Goal: Task Accomplishment & Management: Use online tool/utility

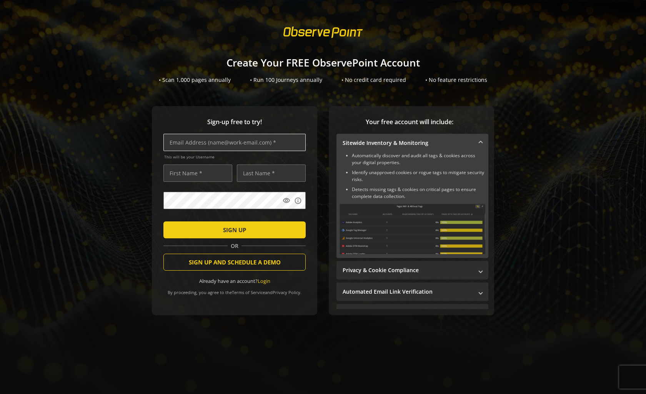
click at [280, 138] on input "text" at bounding box center [234, 142] width 142 height 17
type input "t"
type input "[EMAIL_ADDRESS][DOMAIN_NAME]"
type input "takao"
type input "nakahigashi"
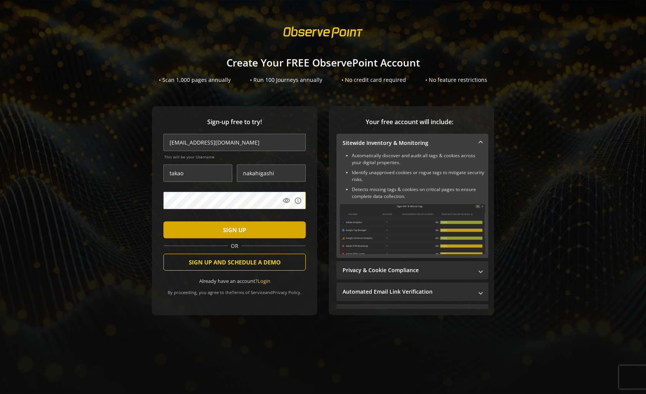
click at [228, 223] on span "SIGN UP" at bounding box center [234, 230] width 23 height 14
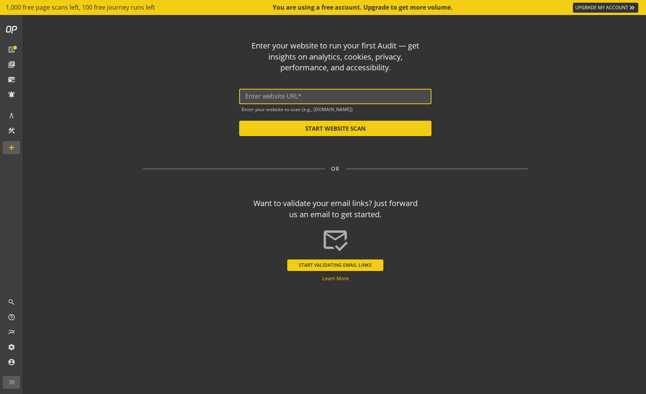
click at [341, 97] on input "text" at bounding box center [335, 96] width 180 height 7
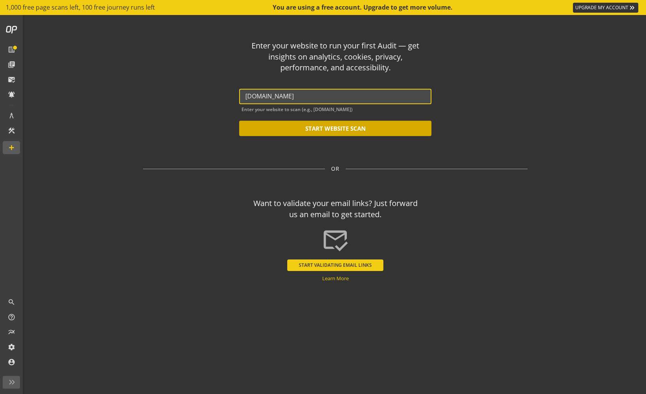
click at [347, 129] on button "START WEBSITE SCAN" at bounding box center [335, 128] width 192 height 15
type input "[URL][DOMAIN_NAME]"
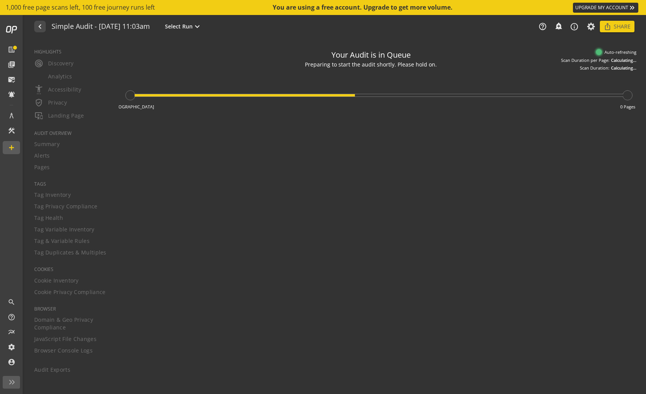
type textarea "Notes can include: -a description of what this audit is validating -changes in …"
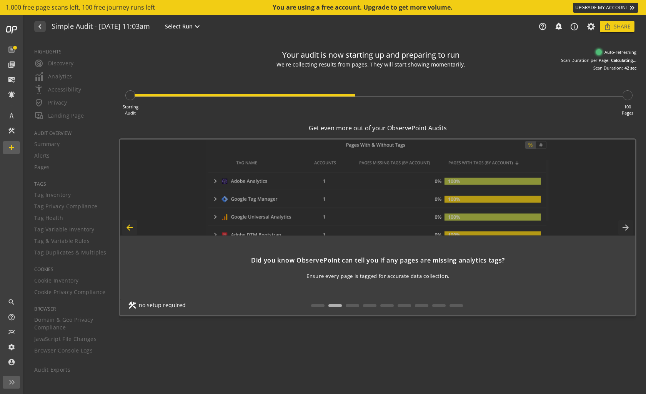
click at [130, 228] on mat-icon "arrow_back" at bounding box center [129, 227] width 15 height 15
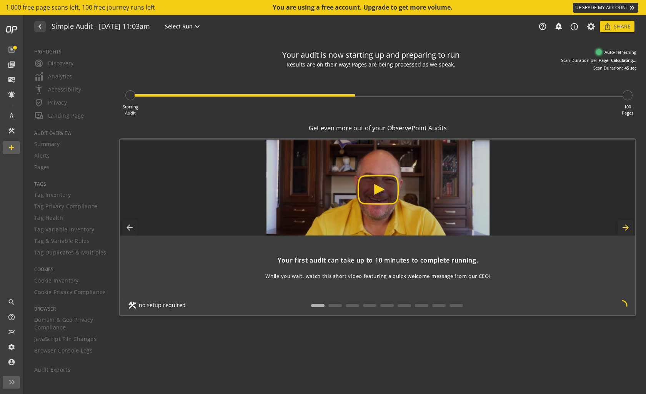
click at [627, 227] on mat-icon "arrow_forward" at bounding box center [625, 227] width 15 height 15
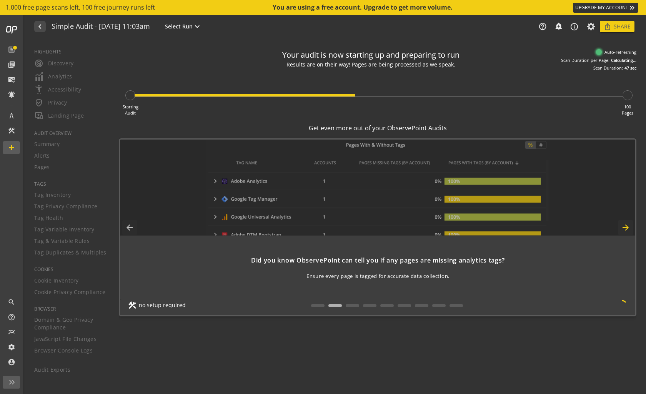
click at [627, 227] on mat-icon "arrow_forward" at bounding box center [625, 227] width 15 height 15
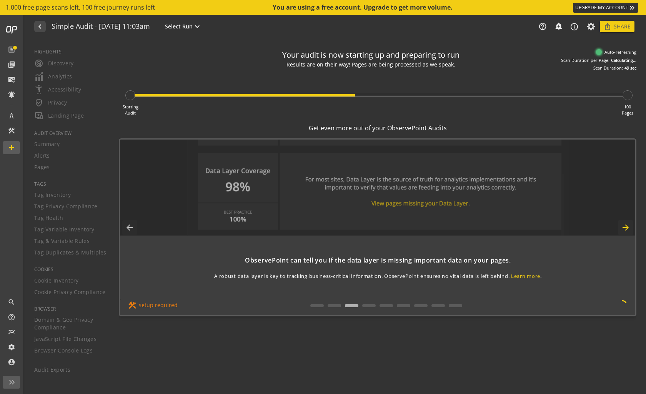
click at [627, 227] on mat-icon "arrow_forward" at bounding box center [625, 227] width 15 height 15
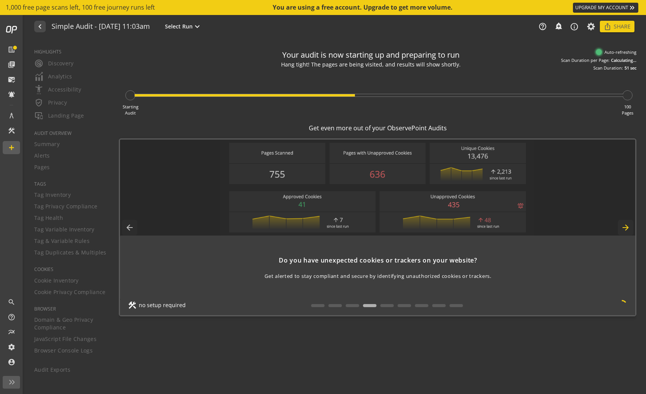
click at [627, 227] on mat-icon "arrow_forward" at bounding box center [625, 227] width 15 height 15
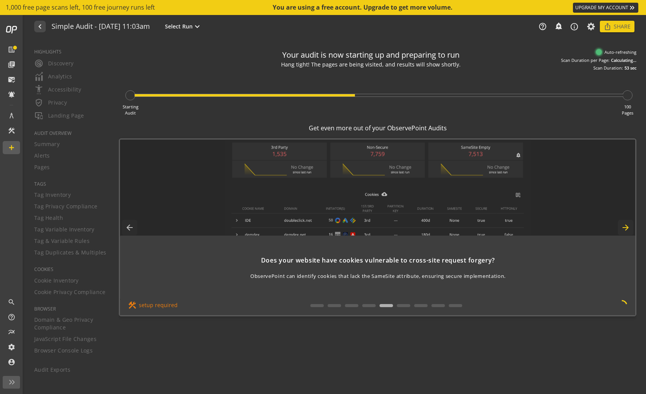
click at [627, 227] on mat-icon "arrow_forward" at bounding box center [625, 227] width 15 height 15
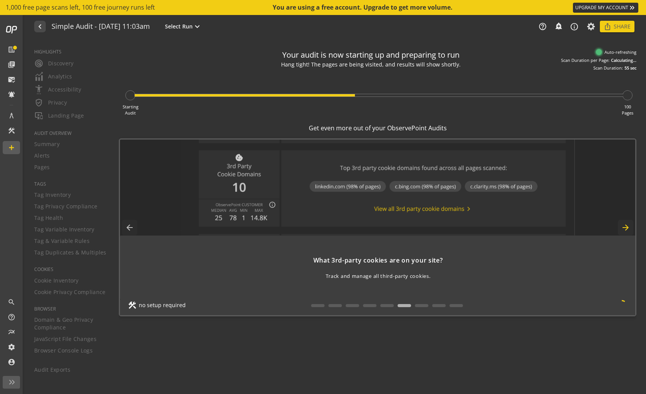
click at [627, 227] on mat-icon "arrow_forward" at bounding box center [625, 227] width 15 height 15
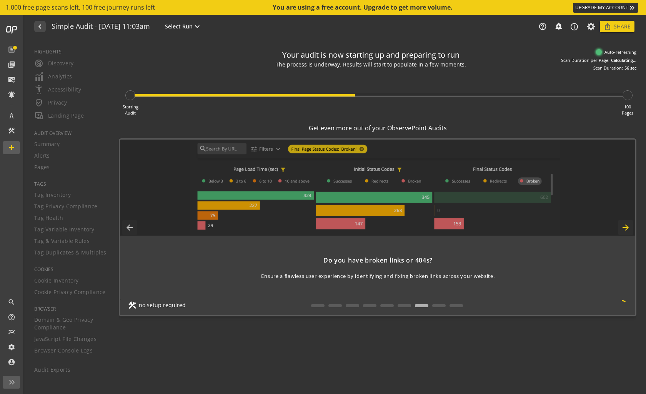
click at [627, 227] on mat-icon "arrow_forward" at bounding box center [625, 227] width 15 height 15
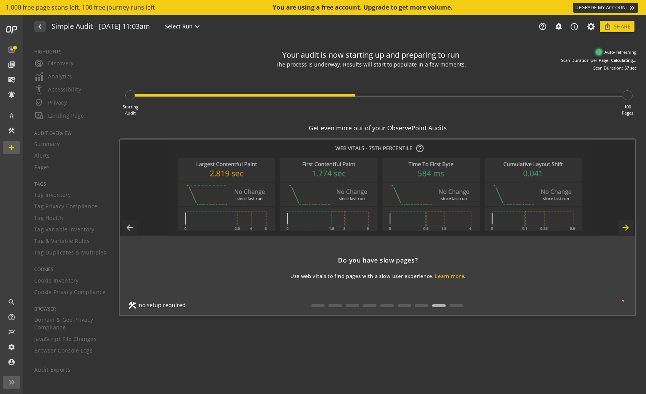
click at [627, 227] on mat-icon "arrow_forward" at bounding box center [625, 227] width 15 height 15
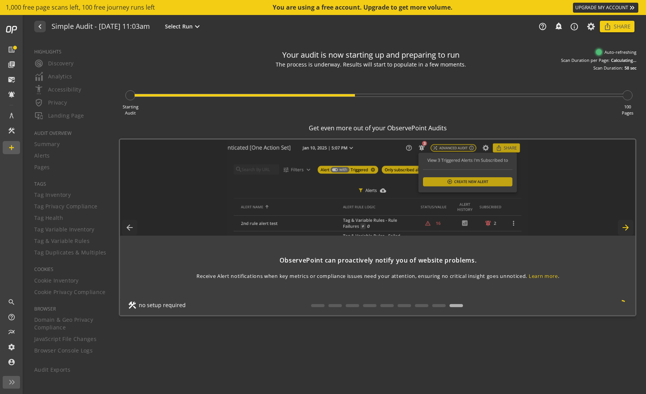
click at [627, 227] on mat-icon "arrow_forward" at bounding box center [625, 227] width 15 height 15
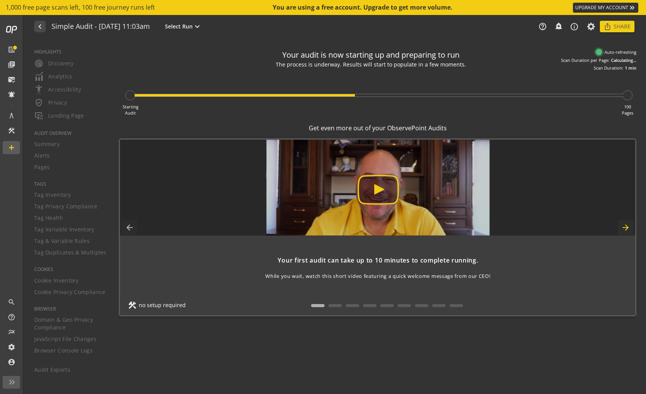
click at [627, 227] on mat-icon "arrow_forward" at bounding box center [625, 227] width 15 height 15
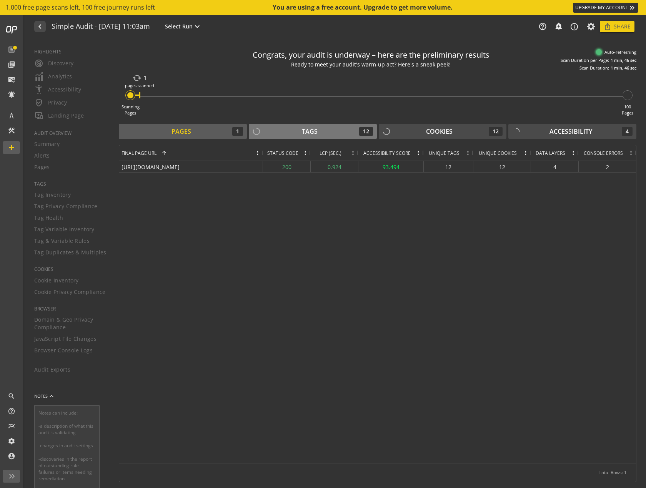
click at [303, 134] on div "Tags" at bounding box center [310, 131] width 16 height 9
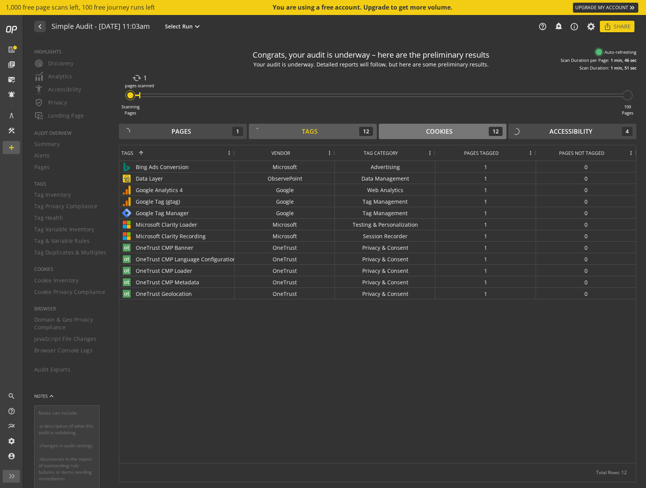
click at [425, 134] on div "Cookies 12" at bounding box center [443, 131] width 120 height 9
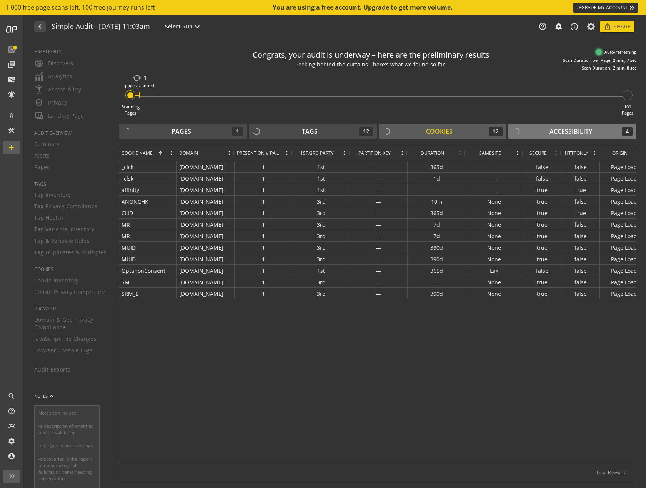
click at [579, 135] on div "Accessibility" at bounding box center [571, 131] width 43 height 9
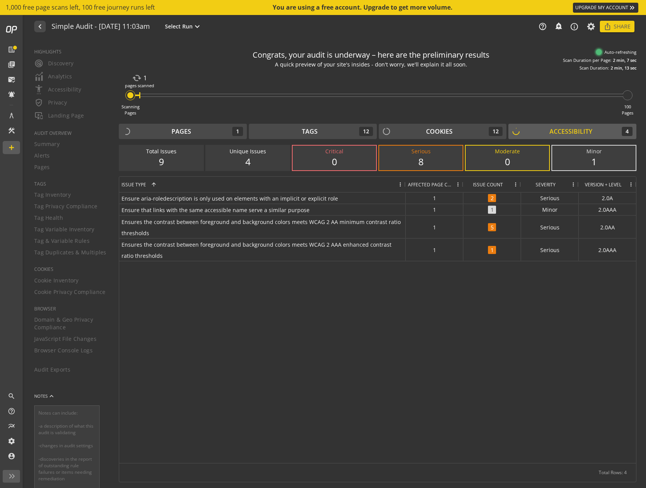
click at [435, 166] on div "8" at bounding box center [421, 161] width 68 height 13
click at [422, 158] on div "8" at bounding box center [421, 161] width 68 height 13
click at [436, 134] on div "Cookies" at bounding box center [439, 131] width 27 height 9
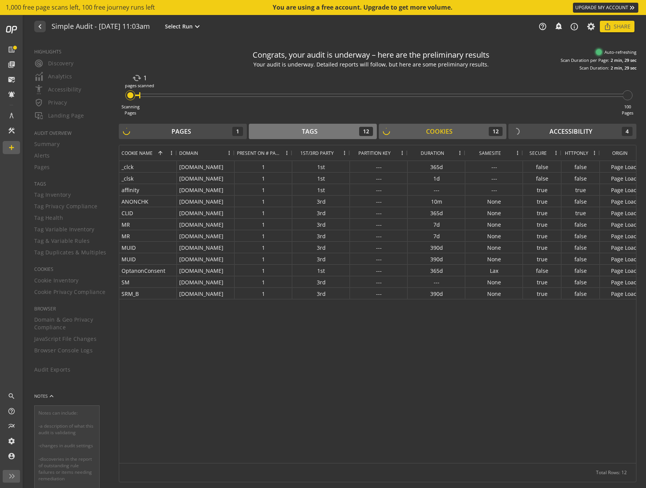
click at [313, 134] on div "Tags" at bounding box center [310, 131] width 16 height 9
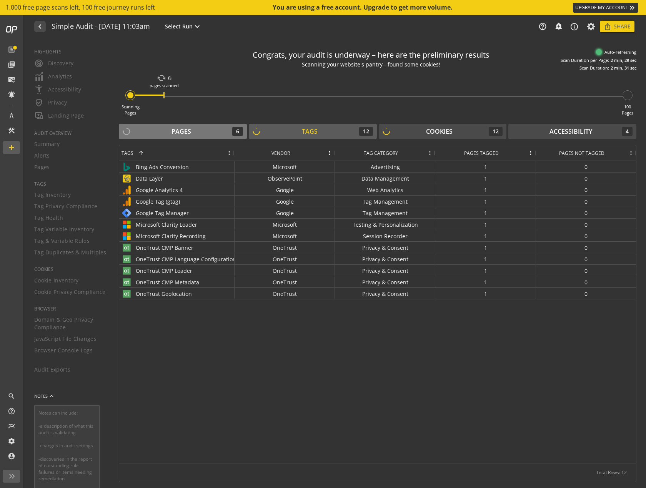
click at [187, 132] on div "Pages" at bounding box center [182, 131] width 20 height 9
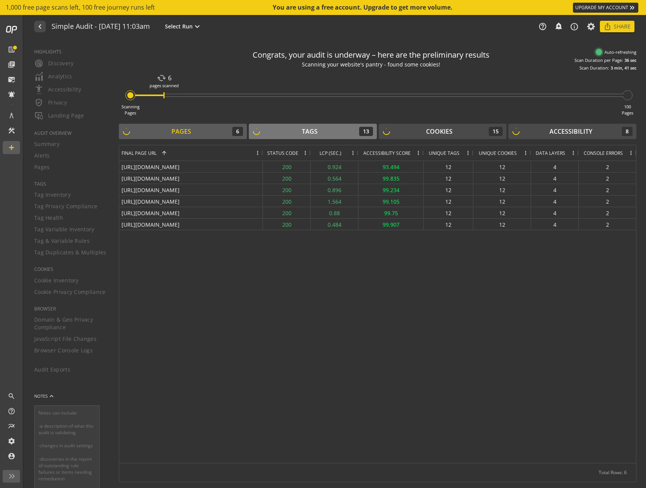
click at [294, 129] on div "Tags 13" at bounding box center [313, 131] width 120 height 9
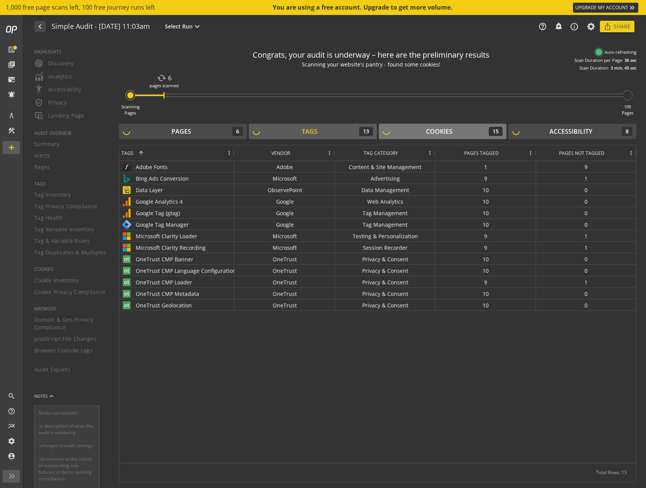
click at [422, 136] on button "Cookies 15" at bounding box center [443, 131] width 128 height 15
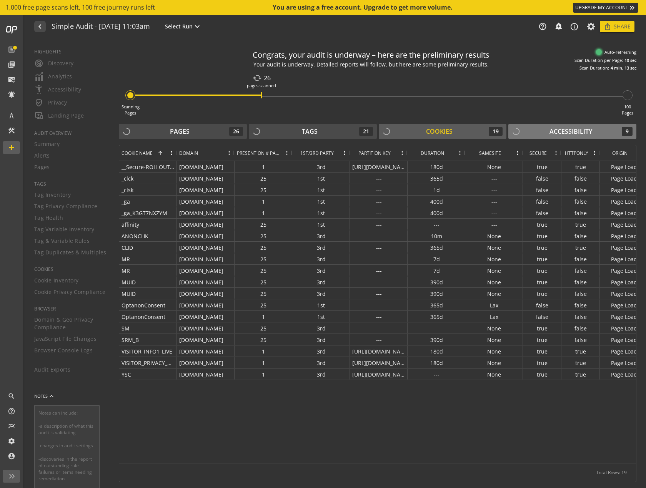
click at [545, 130] on div "Accessibility 9" at bounding box center [572, 131] width 120 height 9
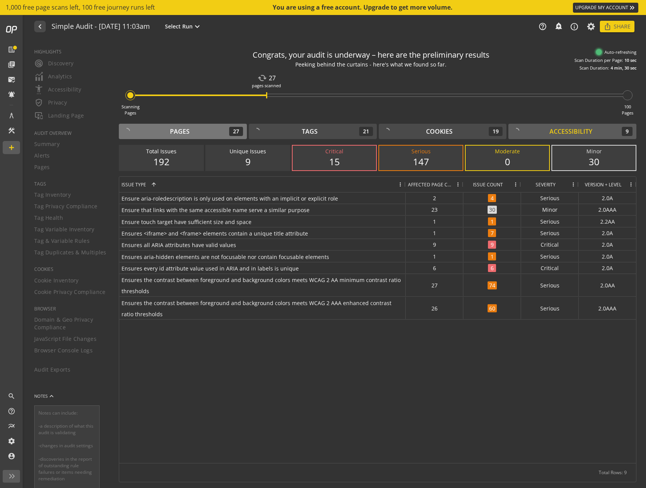
click at [204, 137] on button "Pages 27" at bounding box center [183, 131] width 128 height 15
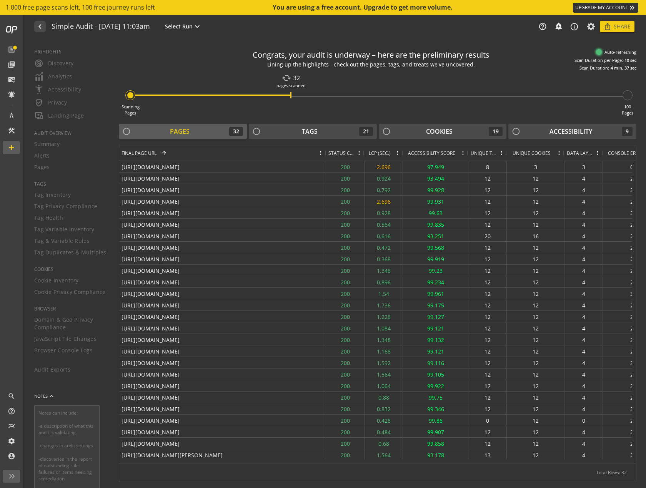
drag, startPoint x: 260, startPoint y: 153, endPoint x: 325, endPoint y: 159, distance: 64.9
click at [325, 159] on div at bounding box center [325, 152] width 3 height 15
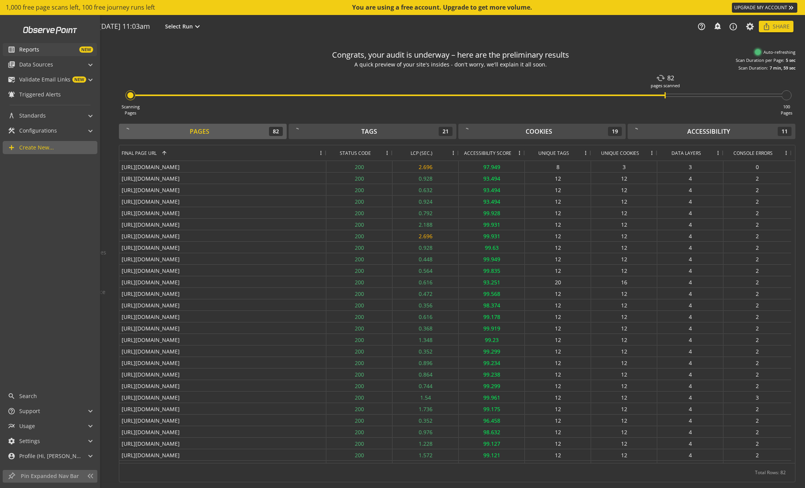
click at [40, 50] on span "NEW" at bounding box center [66, 50] width 54 height 6
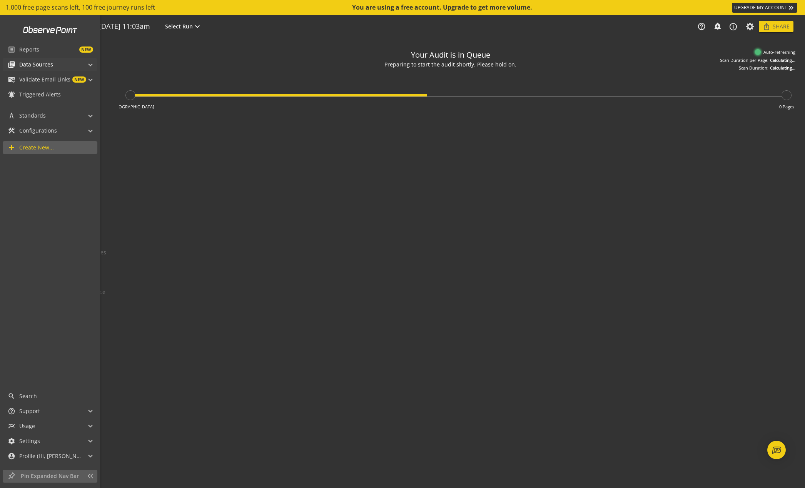
type textarea "Notes can include: -a description of what this audit is validating -changes in …"
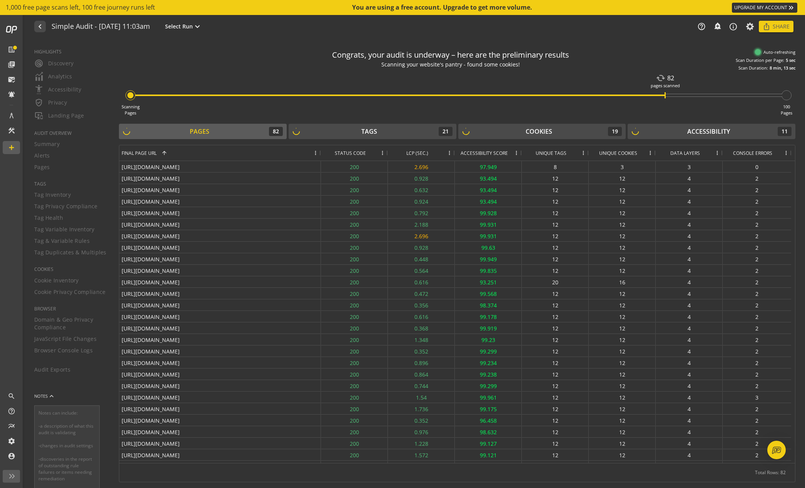
click at [218, 135] on div "Pages 82" at bounding box center [203, 131] width 160 height 9
click at [350, 137] on button "Tags 21" at bounding box center [372, 131] width 168 height 15
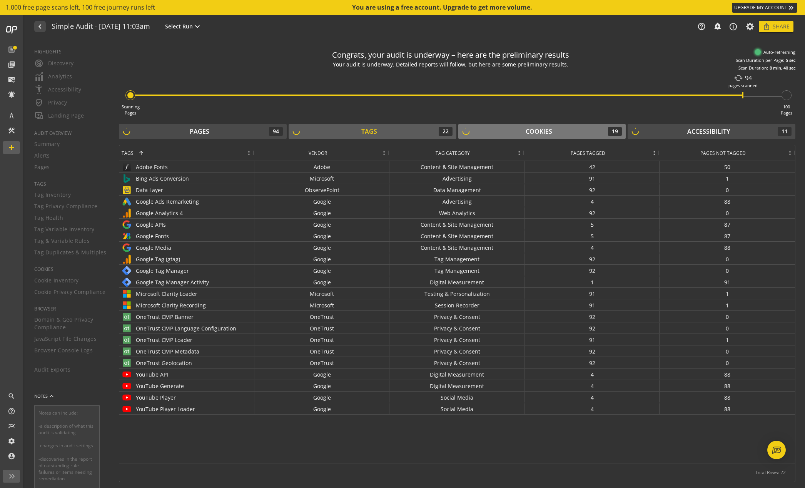
click at [499, 131] on div "Cookies 19" at bounding box center [542, 131] width 160 height 9
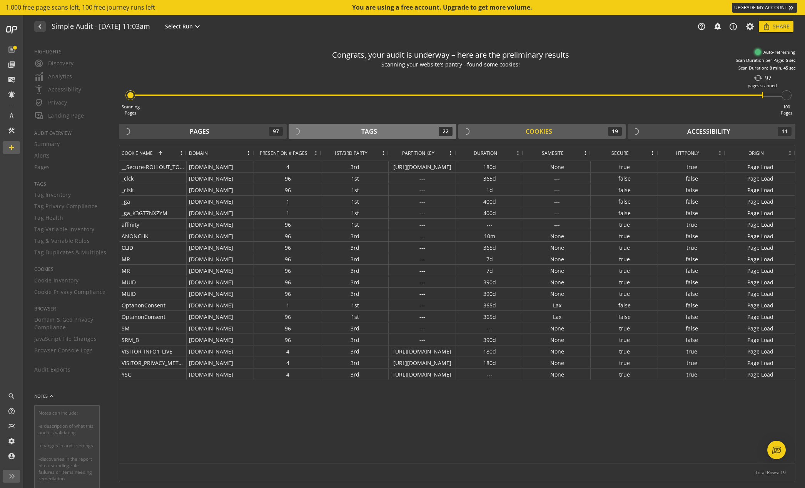
click at [400, 131] on div "Tags 22" at bounding box center [372, 131] width 160 height 9
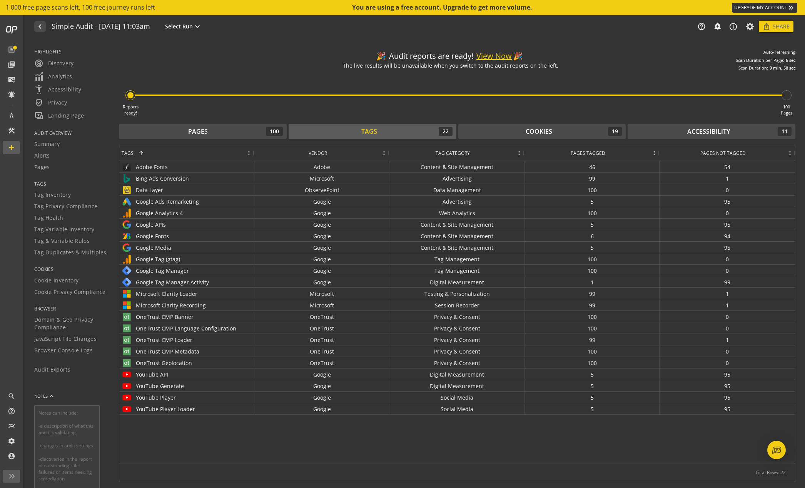
click at [501, 57] on button "View Now" at bounding box center [493, 56] width 35 height 11
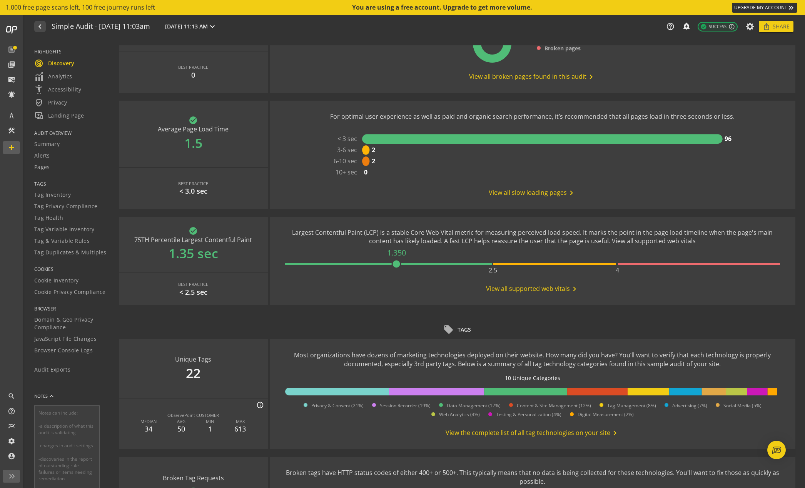
scroll to position [192, 0]
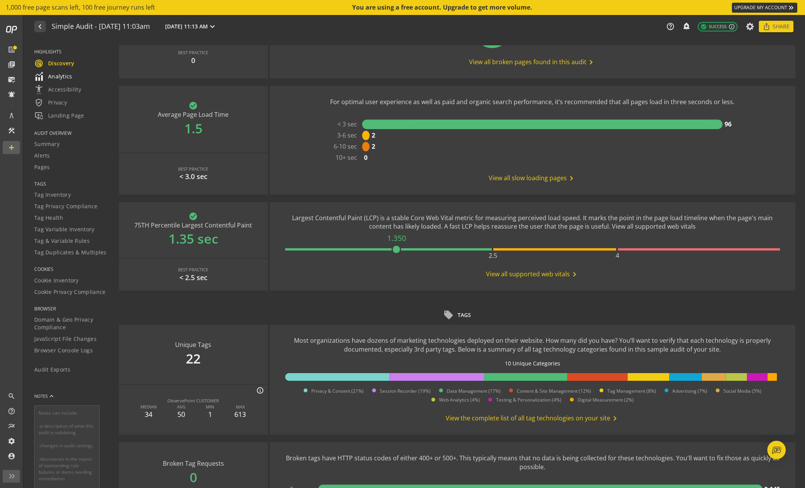
click at [78, 75] on div "Analytics" at bounding box center [71, 76] width 75 height 9
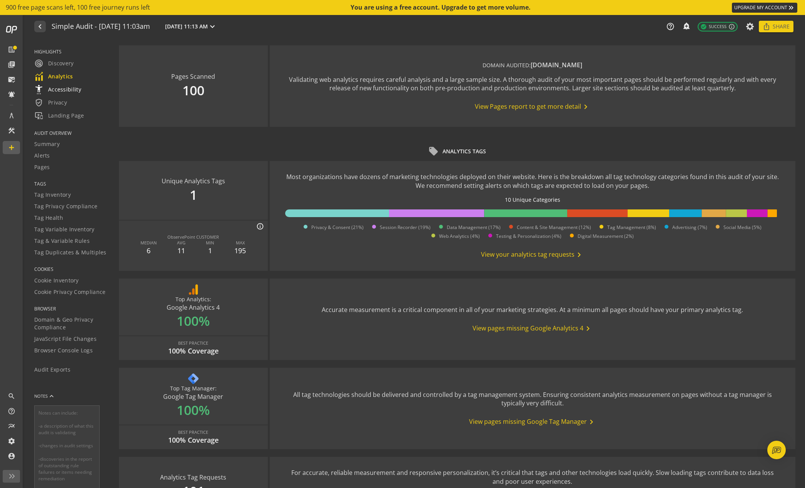
click at [75, 92] on span "settings_accessibility Accessibility" at bounding box center [57, 89] width 47 height 9
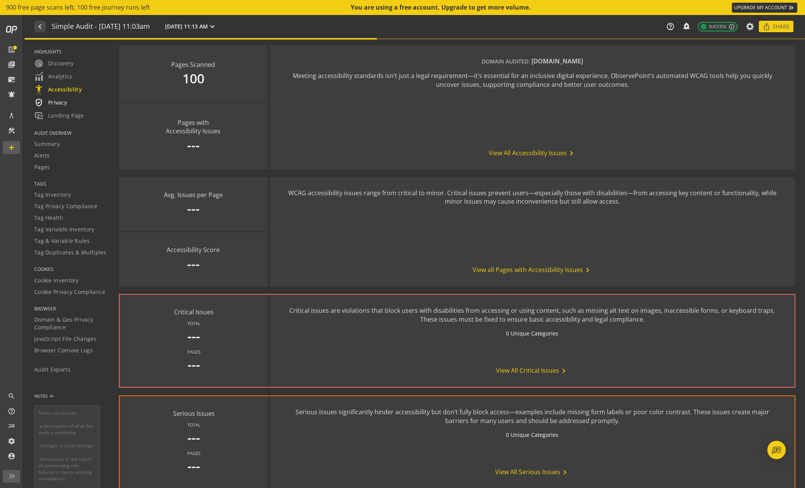
click at [65, 102] on span "verified_user Privacy" at bounding box center [50, 102] width 33 height 9
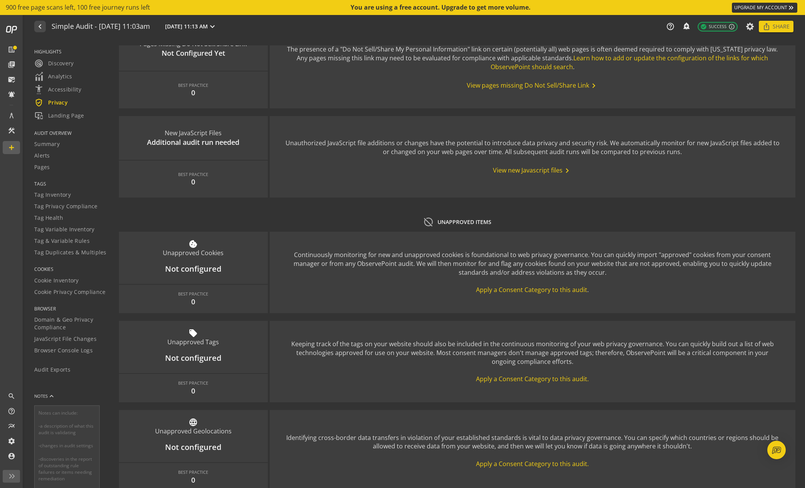
scroll to position [852, 0]
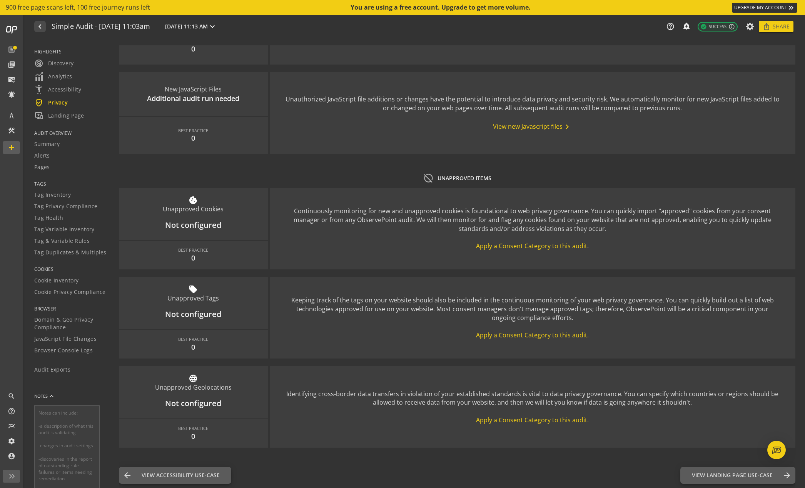
click at [574, 243] on span "Apply a Consent Category to this audit" at bounding box center [531, 246] width 111 height 8
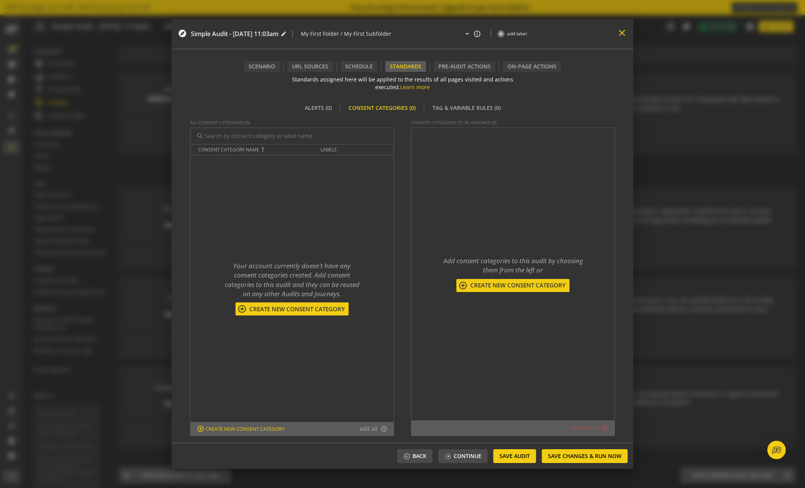
click at [621, 36] on mat-icon "close" at bounding box center [622, 33] width 10 height 10
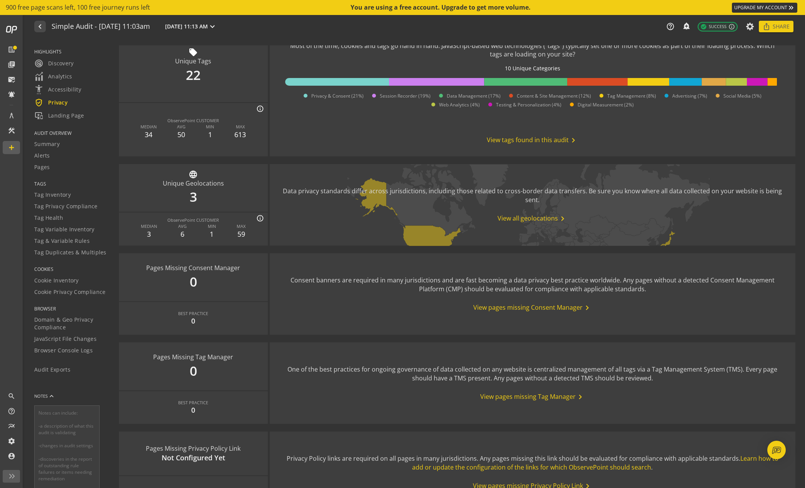
scroll to position [313, 0]
click at [540, 222] on span "View all geolocations chevron_right" at bounding box center [532, 219] width 70 height 9
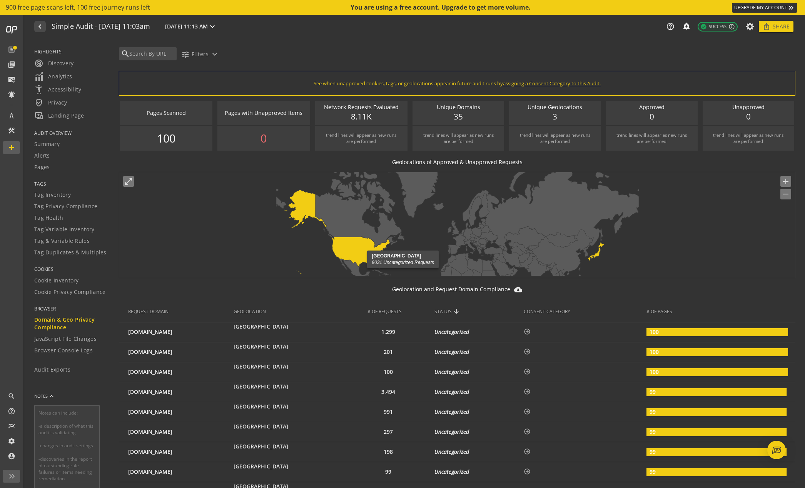
click at [367, 250] on icon at bounding box center [336, 232] width 105 height 85
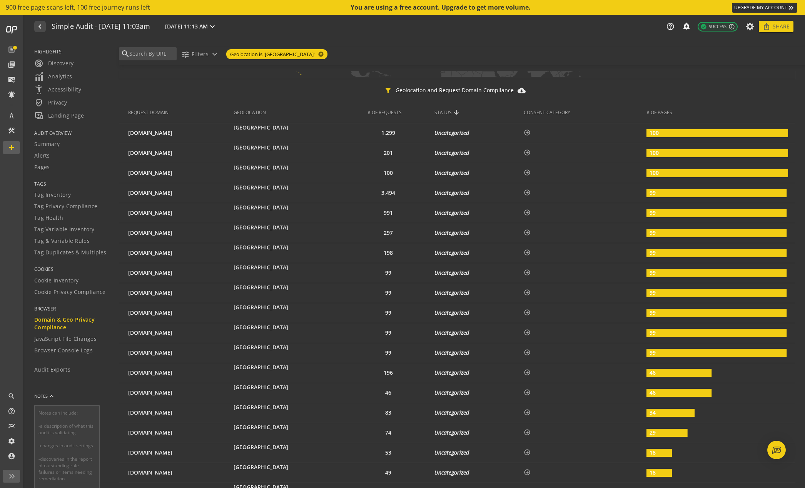
scroll to position [192, 0]
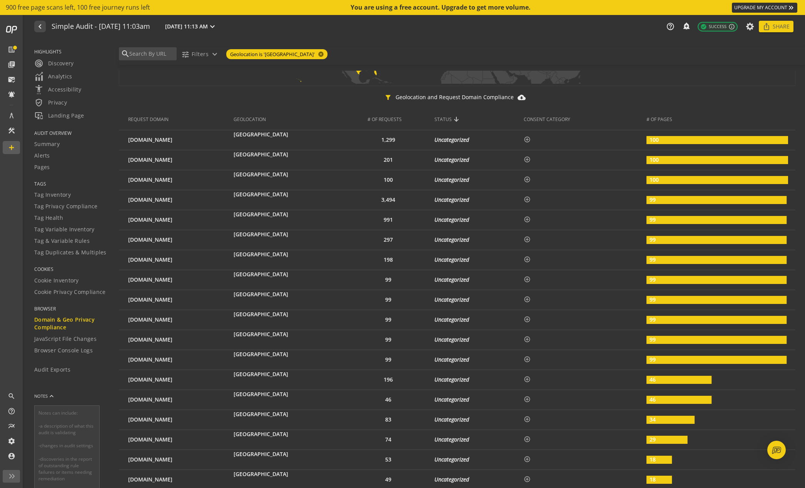
click at [73, 320] on span "Domain & Geo Privacy Compliance" at bounding box center [71, 323] width 75 height 15
click at [69, 101] on div "verified_user Privacy" at bounding box center [71, 102] width 75 height 9
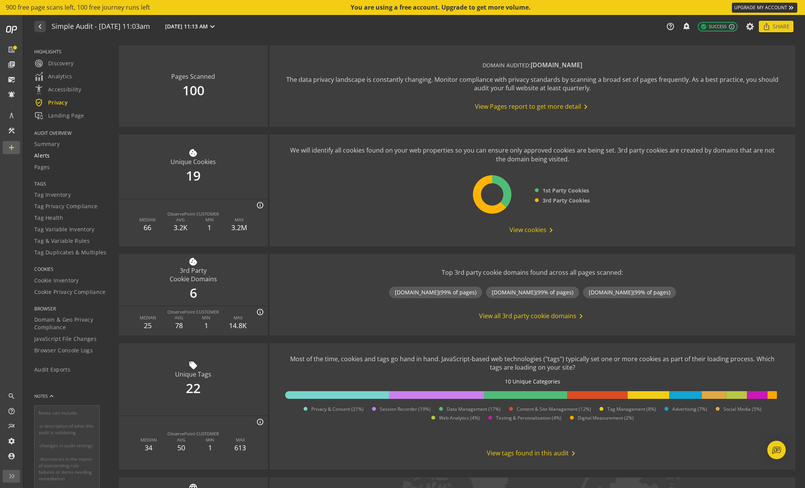
click at [69, 155] on div "Alerts" at bounding box center [71, 156] width 75 height 8
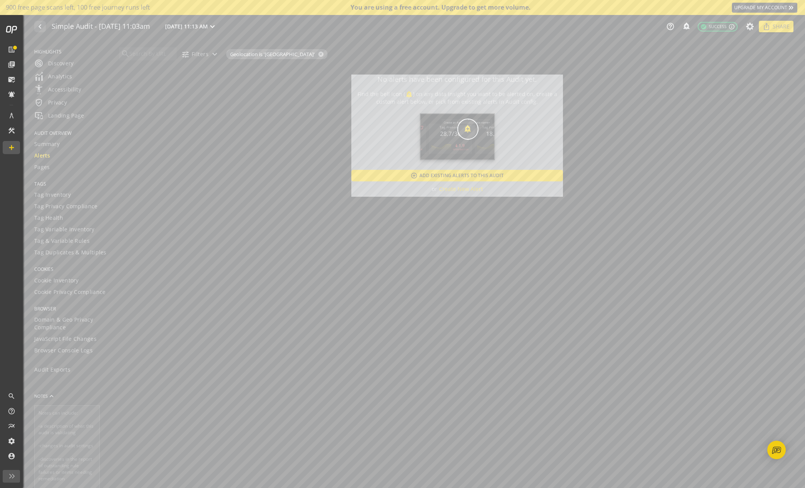
click at [45, 265] on div "TAGS Tag Inventory Tag Privacy Compliance Tag Health Tag Variable Inventory Tag…" at bounding box center [71, 223] width 75 height 85
click at [51, 280] on span "Cookie Inventory" at bounding box center [56, 281] width 45 height 8
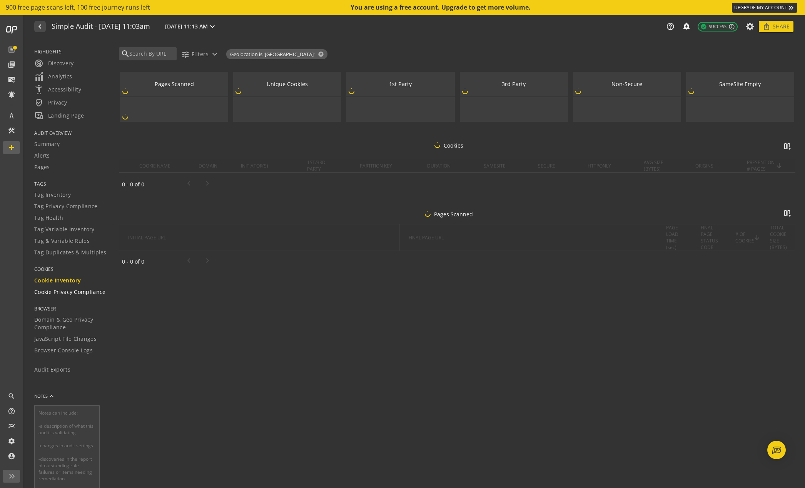
click at [78, 293] on span "Cookie Privacy Compliance" at bounding box center [70, 292] width 72 height 8
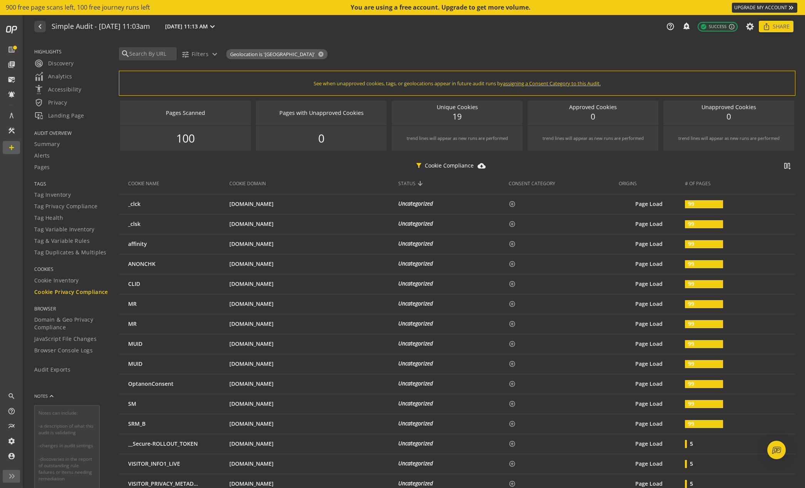
drag, startPoint x: 437, startPoint y: 83, endPoint x: 659, endPoint y: 80, distance: 222.0
click at [646, 80] on div "See when unapproved cookies, tags, or geolocations appear in future audit runs …" at bounding box center [457, 83] width 676 height 25
click at [632, 88] on div "See when unapproved cookies, tags, or geolocations appear in future audit runs …" at bounding box center [457, 83] width 676 height 25
click at [533, 84] on span "assigning a Consent Category to this Audit." at bounding box center [552, 83] width 98 height 7
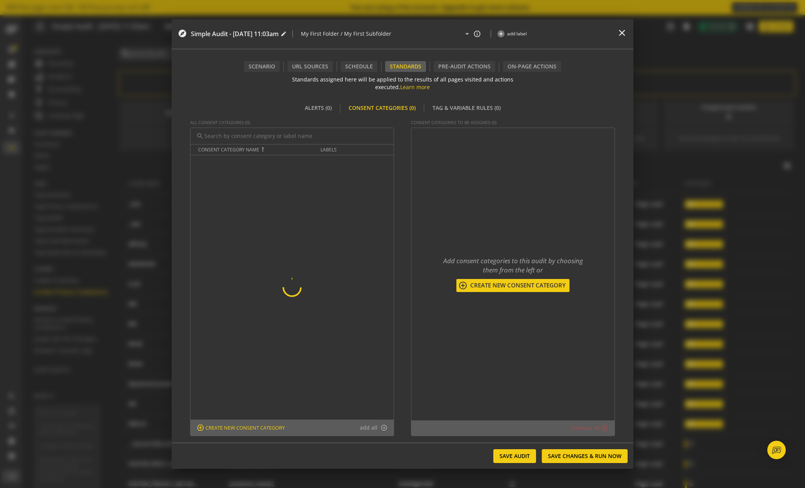
click at [628, 32] on div "explore Simple Audit - [DATE] 11:03am edit | My First Folder / My First Subfold…" at bounding box center [403, 34] width 462 height 30
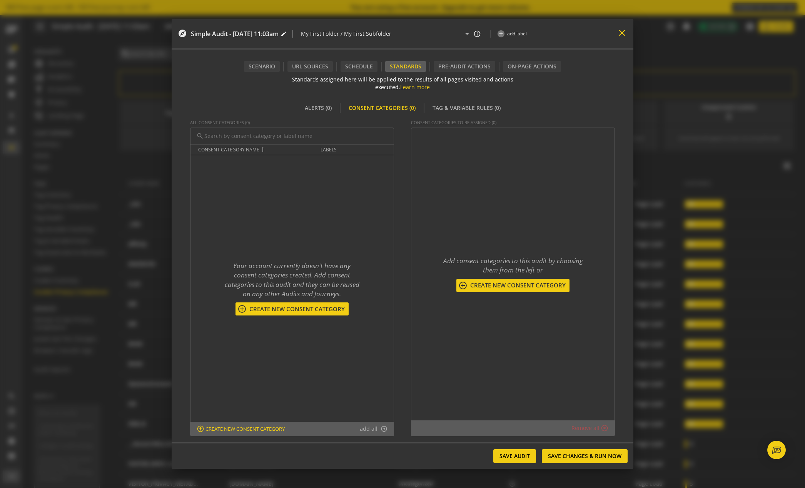
click at [625, 32] on mat-icon "close" at bounding box center [622, 33] width 10 height 10
